Goal: Task Accomplishment & Management: Manage account settings

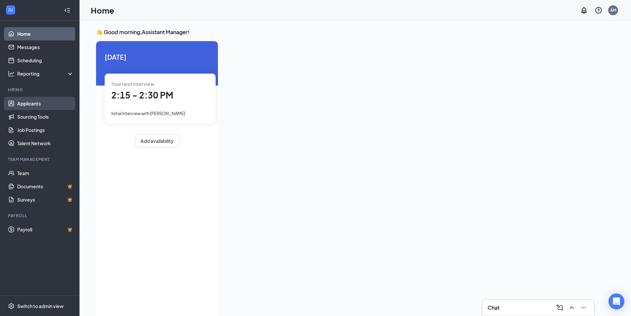
click at [19, 105] on link "Applicants" at bounding box center [45, 103] width 57 height 13
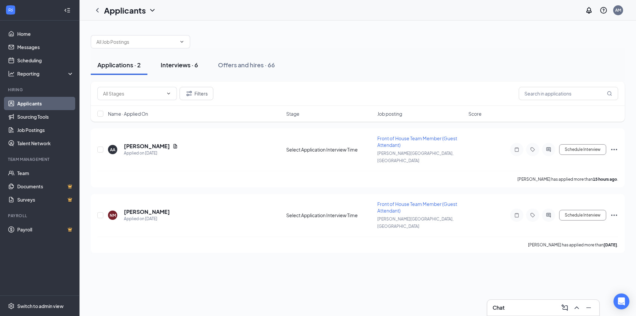
click at [192, 66] on div "Interviews · 6" at bounding box center [179, 65] width 37 height 8
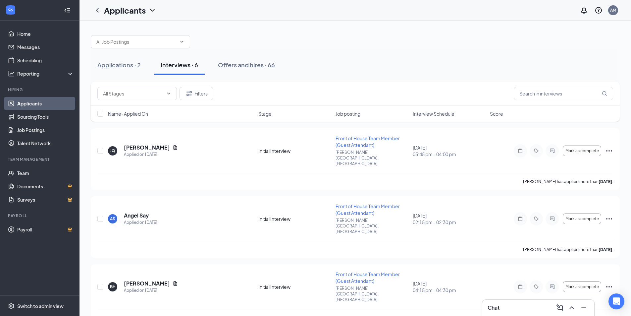
click at [426, 113] on span "Interview Schedule" at bounding box center [434, 113] width 42 height 7
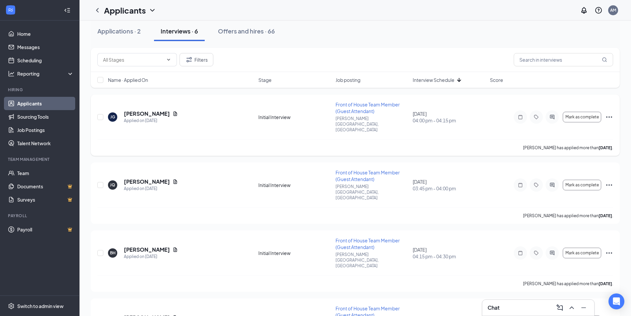
scroll to position [66, 0]
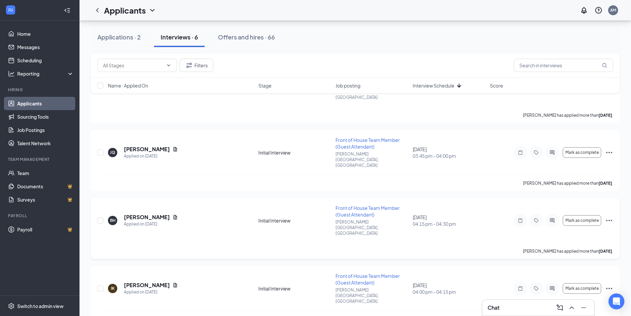
click at [607, 220] on icon "Ellipses" at bounding box center [609, 220] width 6 height 1
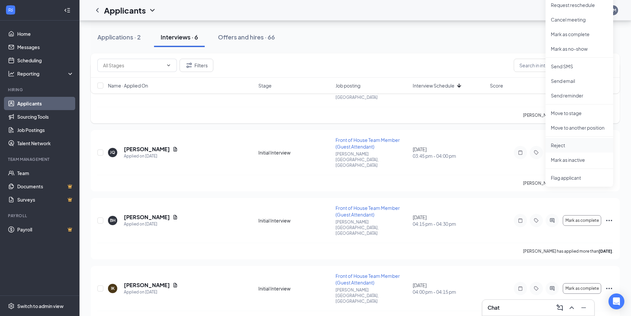
click at [556, 142] on p "Reject" at bounding box center [579, 145] width 57 height 7
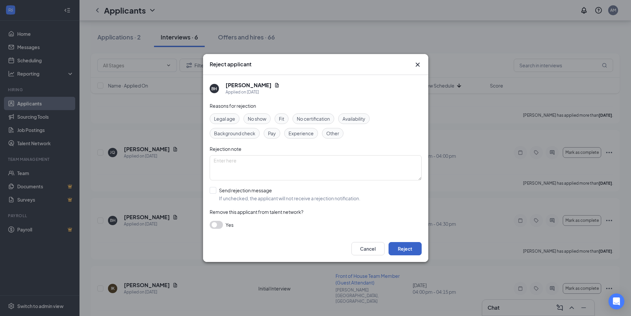
click at [398, 243] on button "Reject" at bounding box center [405, 248] width 33 height 13
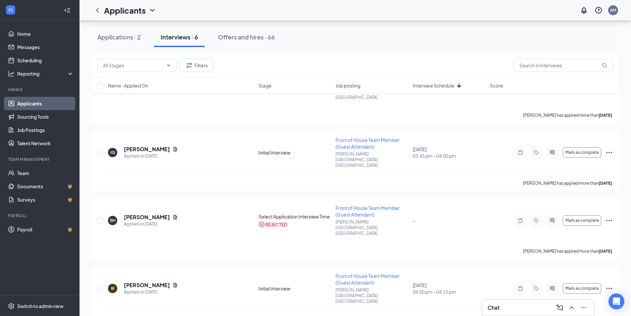
click at [345, 28] on div "Applications · 2 Interviews · 6 Offers and hires · 66" at bounding box center [355, 37] width 529 height 20
click at [111, 42] on button "Applications · 2" at bounding box center [119, 37] width 57 height 20
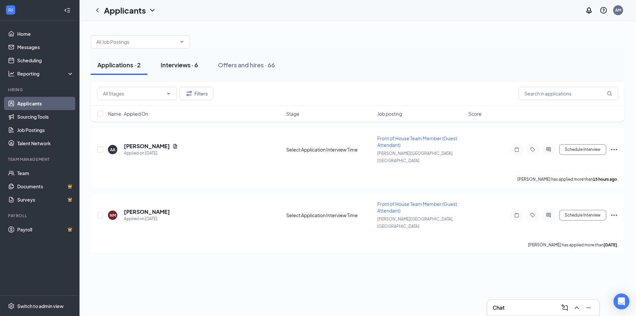
click at [187, 65] on div "Interviews · 6" at bounding box center [179, 65] width 37 height 8
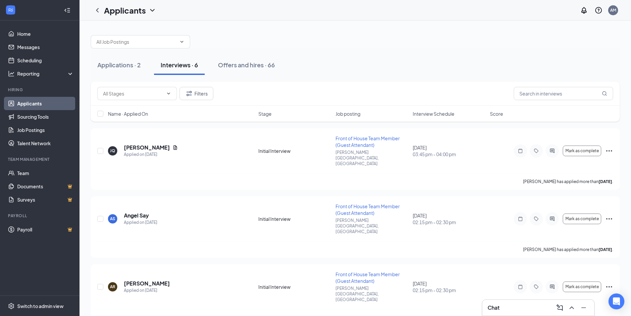
click at [427, 114] on span "Interview Schedule" at bounding box center [434, 113] width 42 height 7
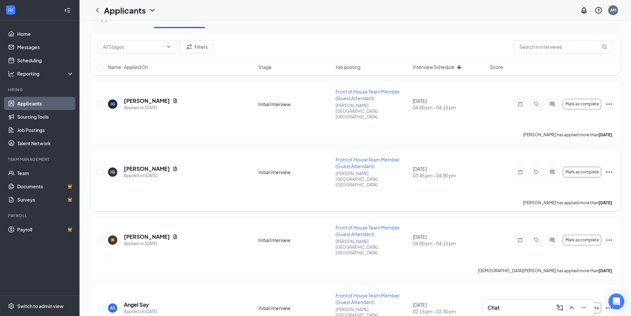
scroll to position [97, 0]
